Goal: Find specific page/section: Find specific page/section

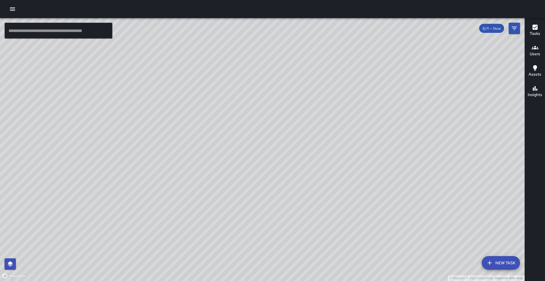
drag, startPoint x: 331, startPoint y: 256, endPoint x: 333, endPoint y: 201, distance: 55.3
click at [333, 201] on div "© Mapbox © OpenStreetMap Improve this map" at bounding box center [262, 149] width 524 height 263
click at [532, 52] on h6 "Users" at bounding box center [534, 54] width 10 height 6
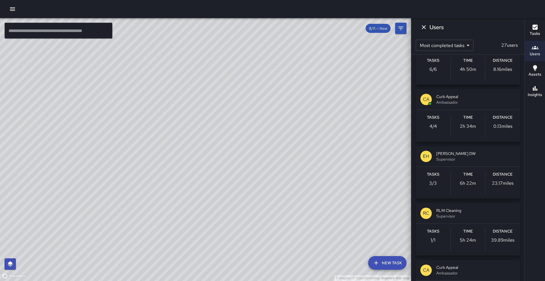
scroll to position [197, 0]
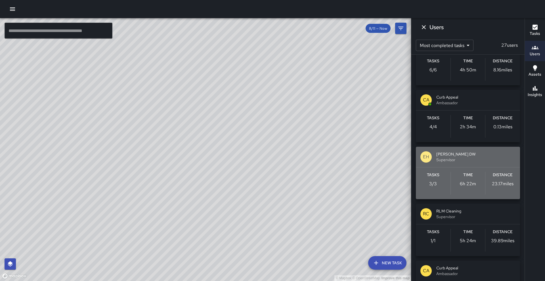
click at [455, 157] on span "Supervisor" at bounding box center [475, 160] width 79 height 6
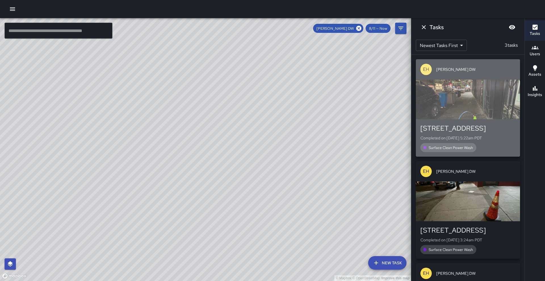
click at [461, 92] on div "button" at bounding box center [468, 100] width 104 height 40
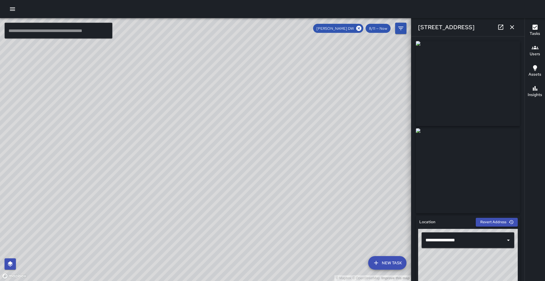
click at [10, 12] on button "button" at bounding box center [12, 8] width 11 height 11
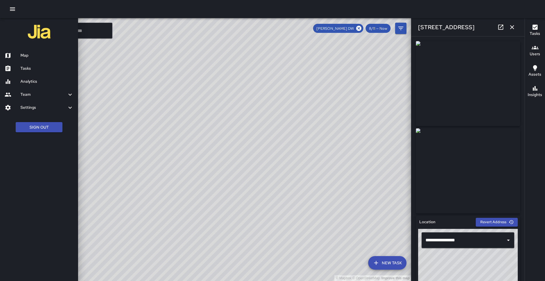
click at [30, 84] on h6 "Analytics" at bounding box center [46, 82] width 53 height 6
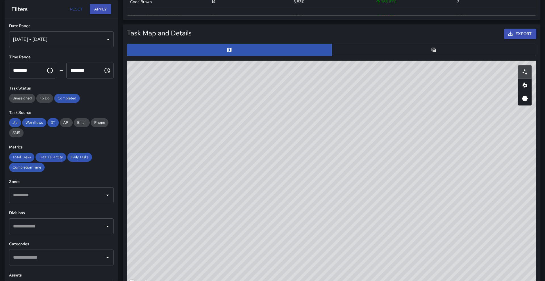
scroll to position [202, 0]
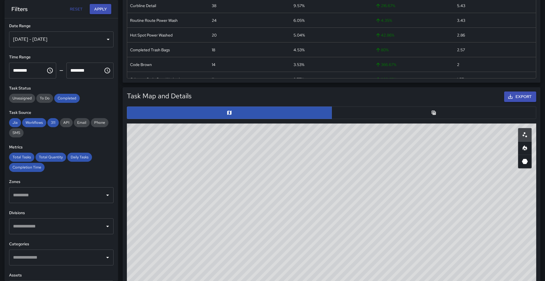
drag, startPoint x: 422, startPoint y: 88, endPoint x: 422, endPoint y: 68, distance: 19.9
click at [422, 78] on div "Total Tasks 397 + 2.85 % 386 Total Quantity 397 + 2.85 % 386 Daily Tasks 56.71 …" at bounding box center [331, 209] width 427 height 786
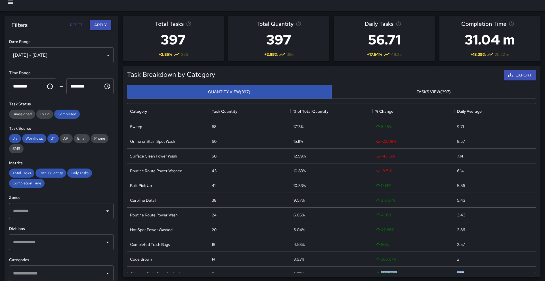
scroll to position [0, 0]
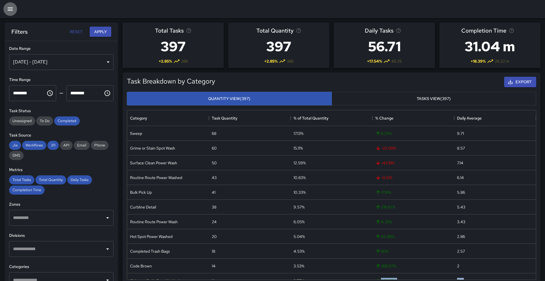
click at [9, 11] on icon "button" at bounding box center [10, 9] width 7 height 7
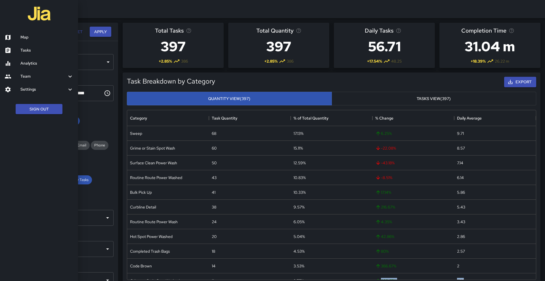
click at [34, 56] on link "Tasks" at bounding box center [39, 50] width 78 height 13
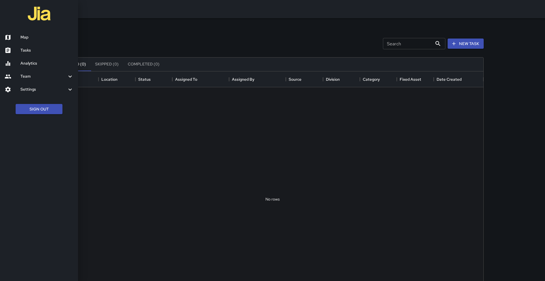
scroll to position [240, 422]
click at [29, 54] on link "Tasks" at bounding box center [39, 50] width 78 height 13
click at [64, 64] on div "Map Tasks Analytics Team Leaderboard Settings Divisions and Categories Users In…" at bounding box center [272, 140] width 545 height 281
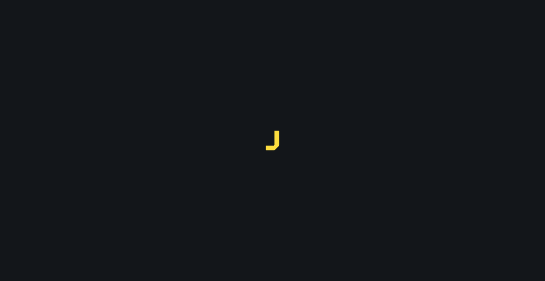
click at [38, 21] on div at bounding box center [272, 140] width 545 height 281
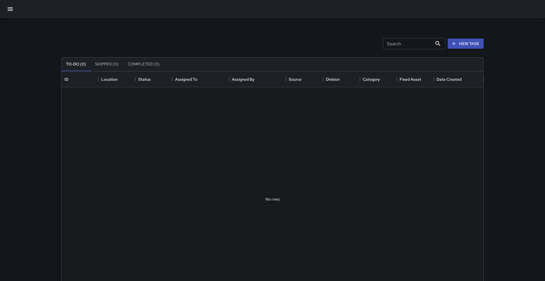
scroll to position [240, 422]
click at [145, 63] on button "Completed (99+)" at bounding box center [146, 65] width 46 height 14
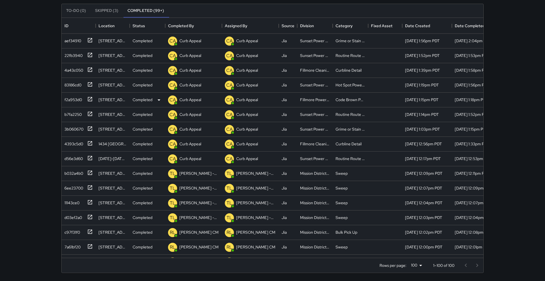
scroll to position [0, 0]
